Goal: Find specific page/section: Find specific page/section

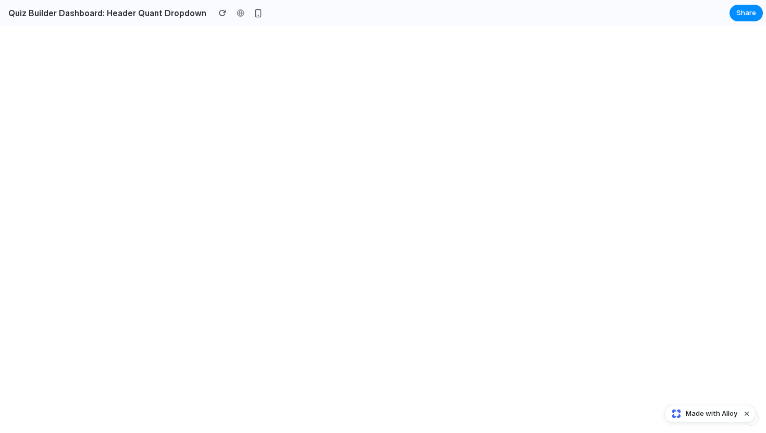
select select "******"
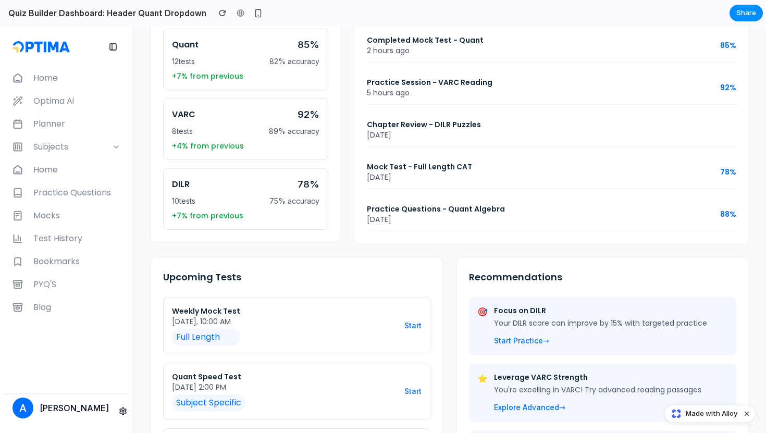
scroll to position [544, 0]
